Goal: Task Accomplishment & Management: Complete application form

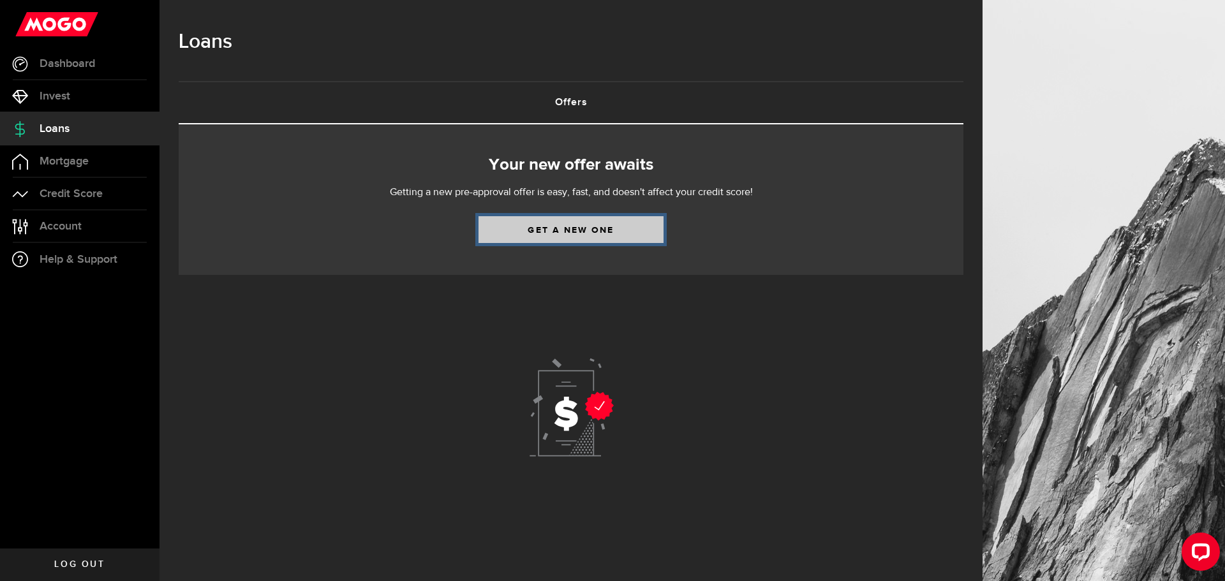
click at [604, 232] on link "Get a new one" at bounding box center [571, 229] width 185 height 27
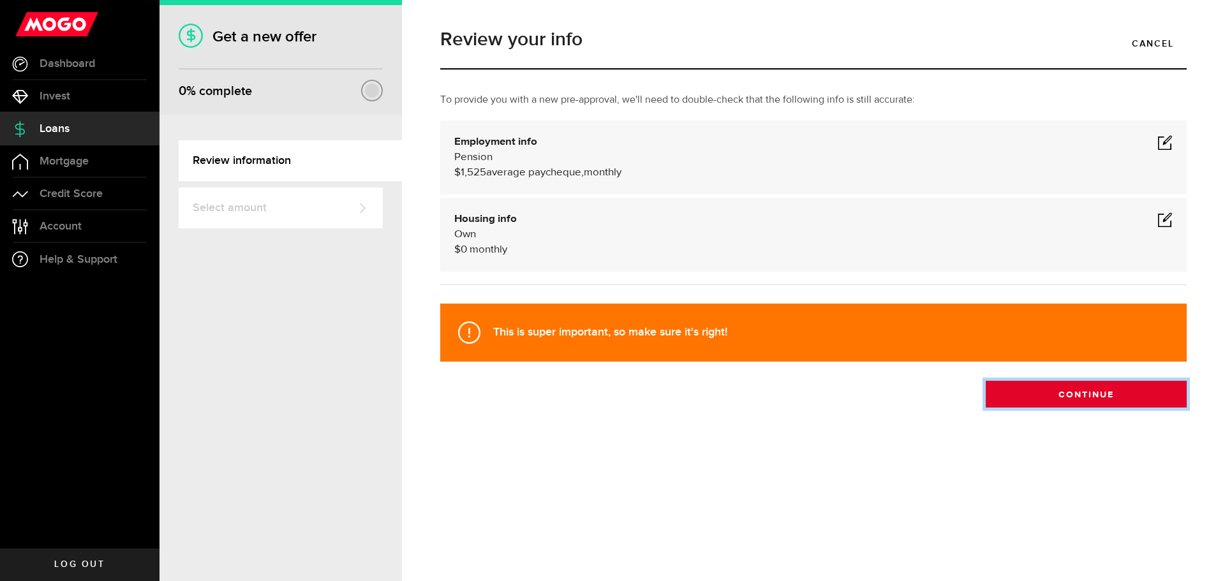
click at [1085, 389] on button "Continue" at bounding box center [1086, 394] width 201 height 27
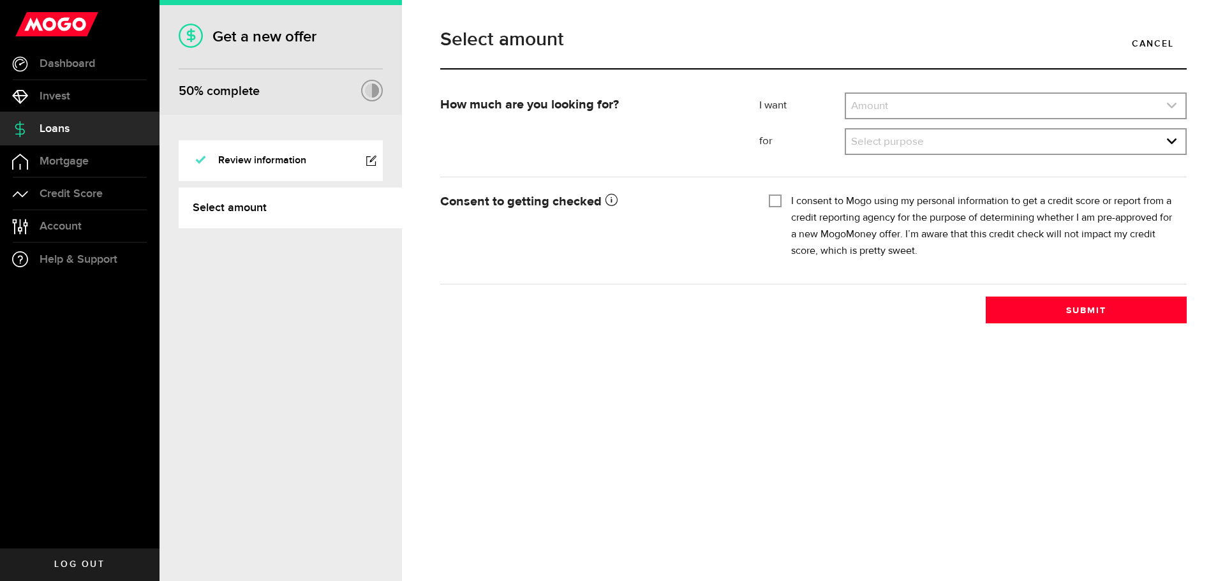
click at [908, 106] on link "expand select" at bounding box center [1016, 106] width 340 height 24
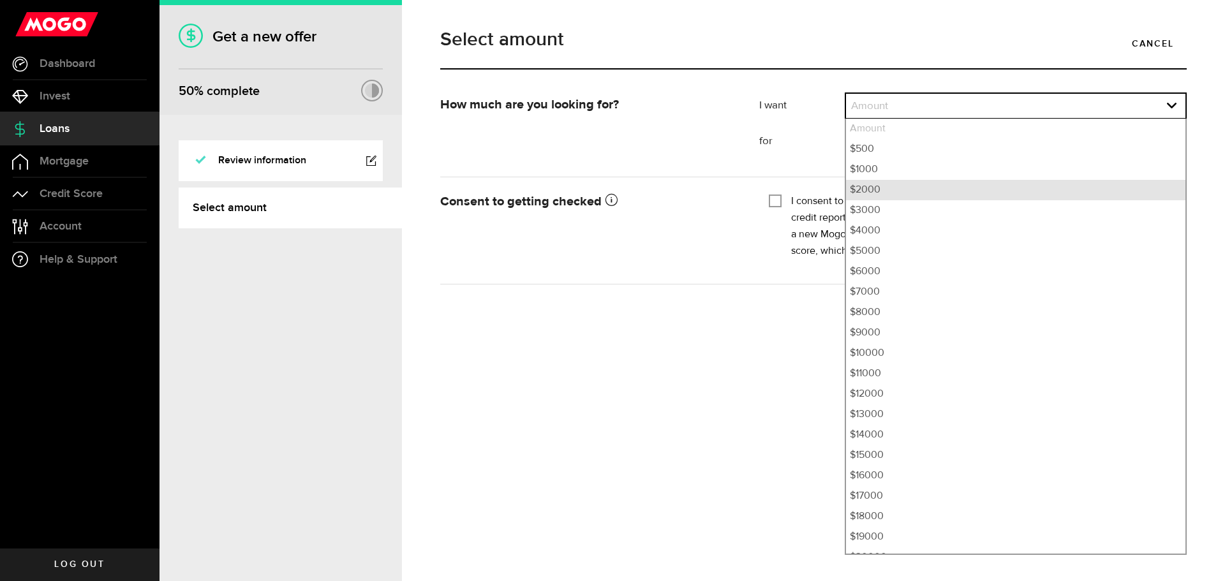
click at [885, 186] on li "$2000" at bounding box center [1016, 190] width 340 height 20
select select "2000"
click at [885, 187] on li "$2000" at bounding box center [1016, 190] width 340 height 20
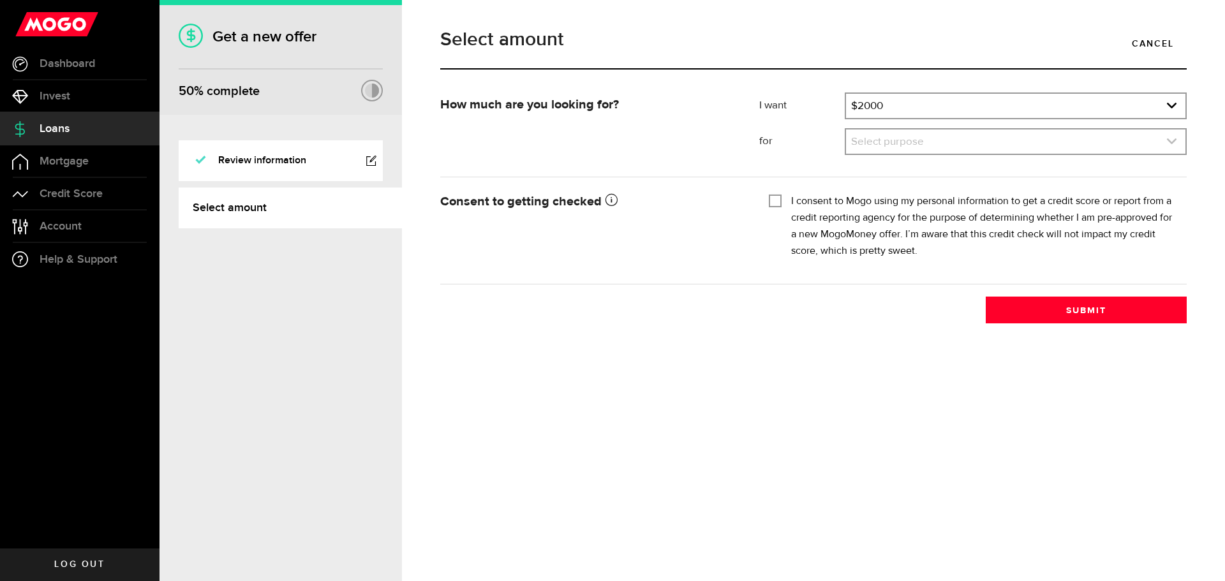
click at [904, 146] on link "expand select" at bounding box center [1016, 142] width 340 height 24
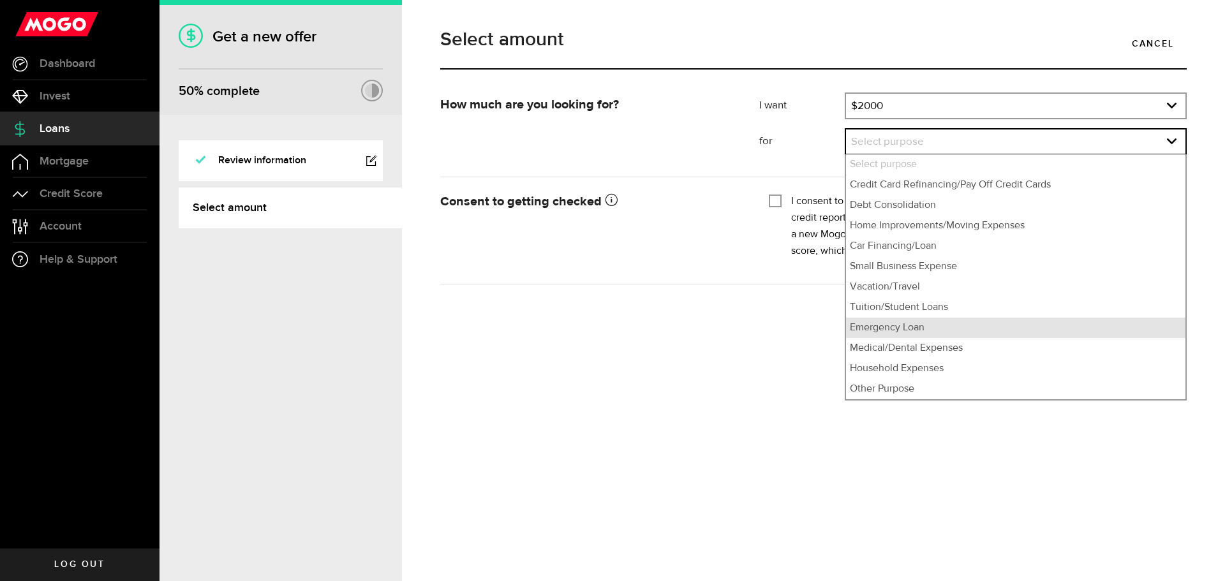
click at [989, 327] on li "Emergency Loan" at bounding box center [1016, 328] width 340 height 20
select select "Emergency Loan"
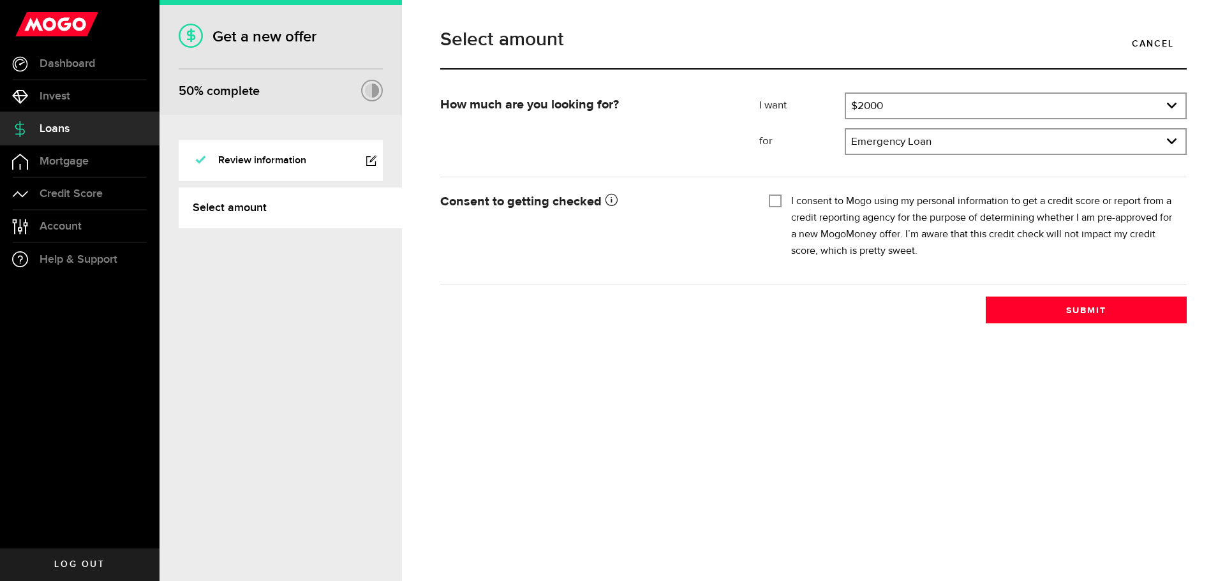
click at [776, 200] on input "I consent to Mogo using my personal information to get a credit score or report…" at bounding box center [775, 199] width 13 height 13
checkbox input "true"
click at [1108, 316] on button "Submit" at bounding box center [1086, 310] width 201 height 27
click at [750, 375] on div "Select amount Cancel How much are you looking for? I want Amount How much credi…" at bounding box center [813, 290] width 823 height 581
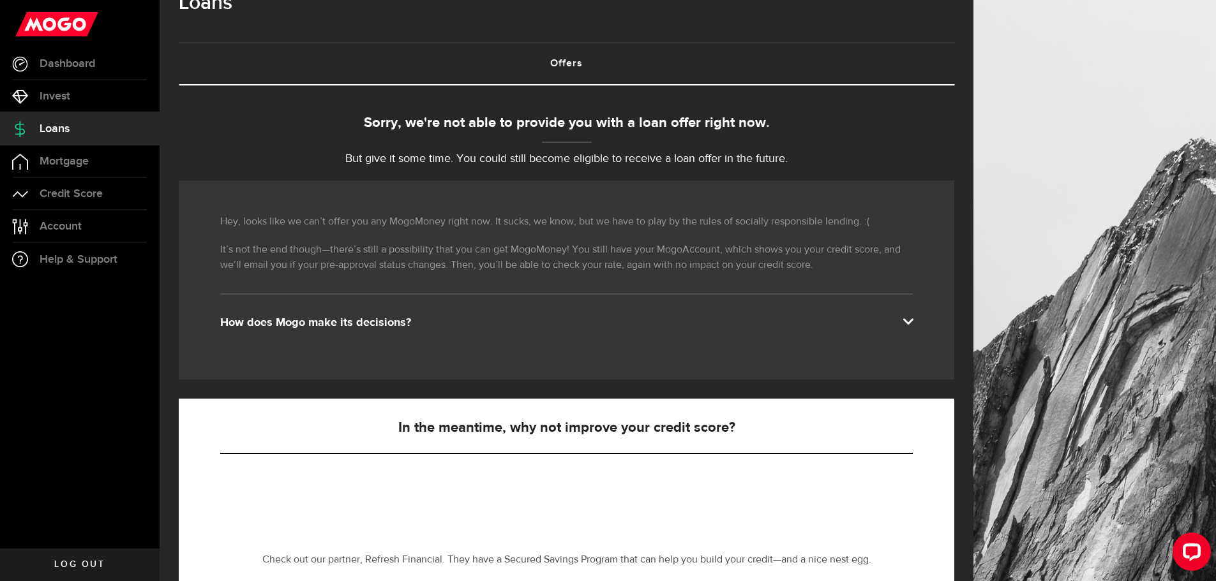
scroll to position [255, 0]
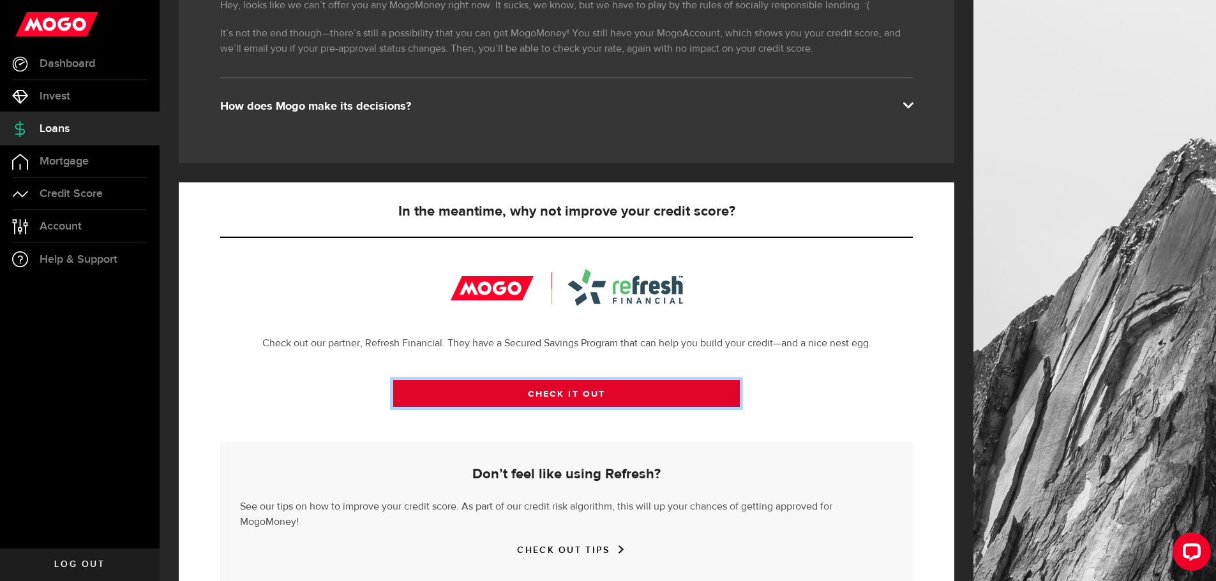
click at [651, 386] on link "CHECK IT OUT" at bounding box center [566, 393] width 347 height 27
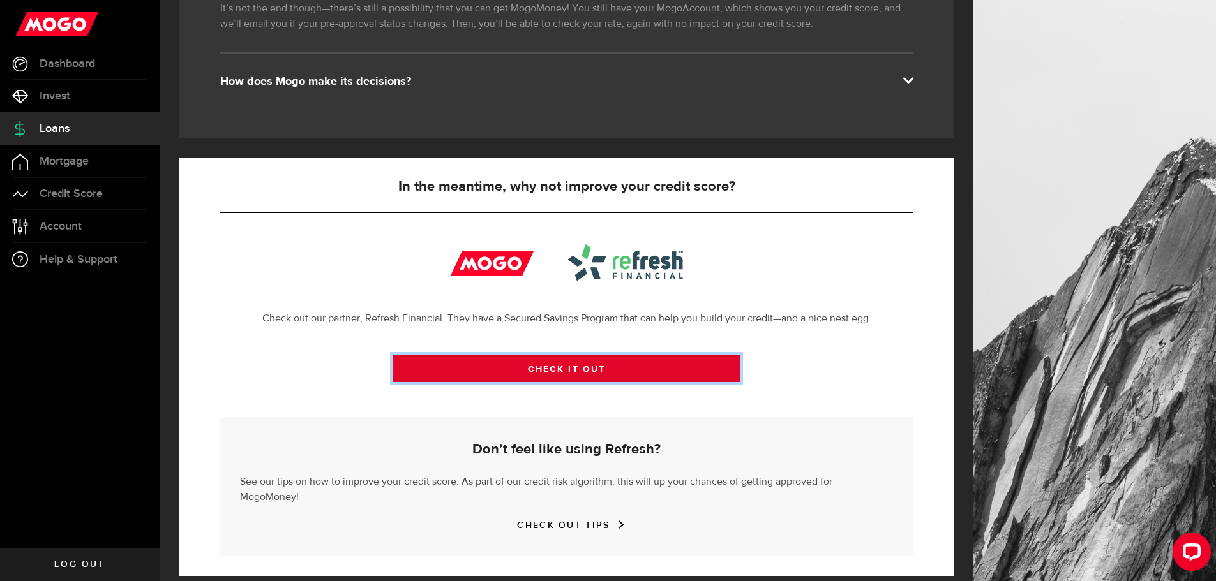
click at [587, 371] on link "CHECK IT OUT" at bounding box center [566, 369] width 347 height 27
